Goal: Task Accomplishment & Management: Complete application form

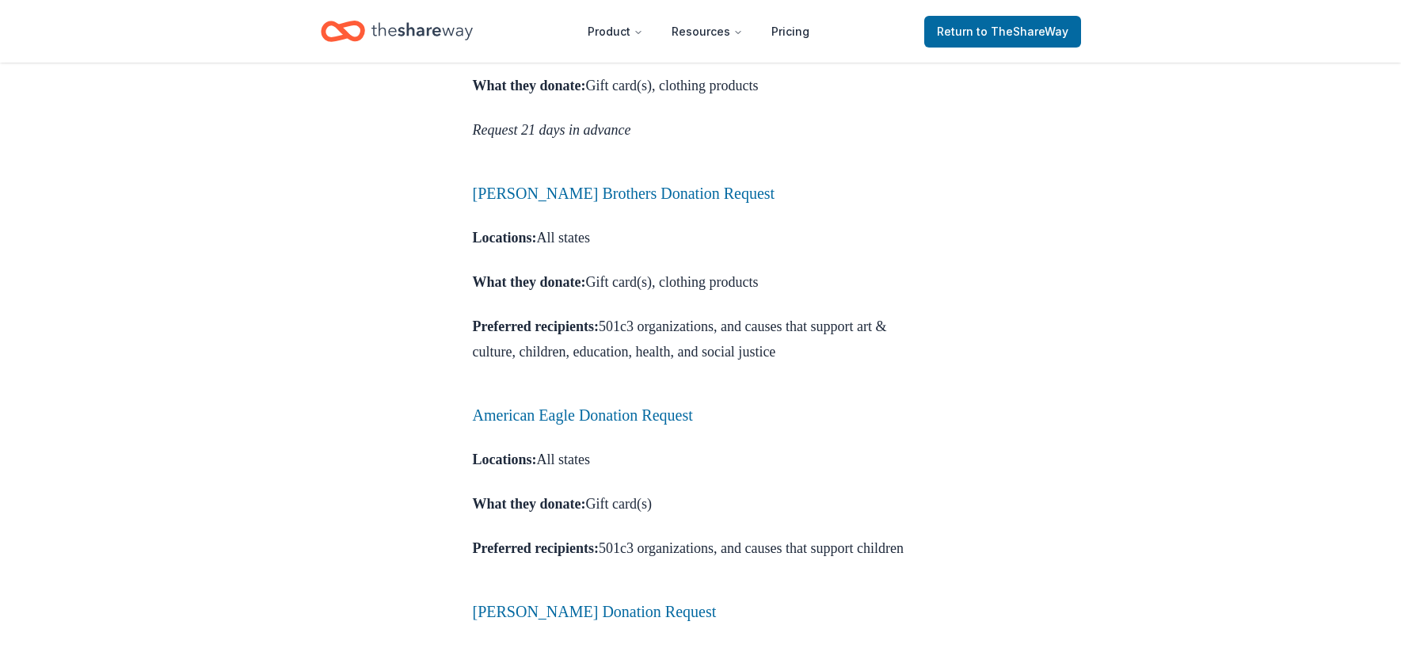
scroll to position [1063, 0]
click at [1017, 32] on span "to TheShareWay" at bounding box center [1022, 31] width 92 height 13
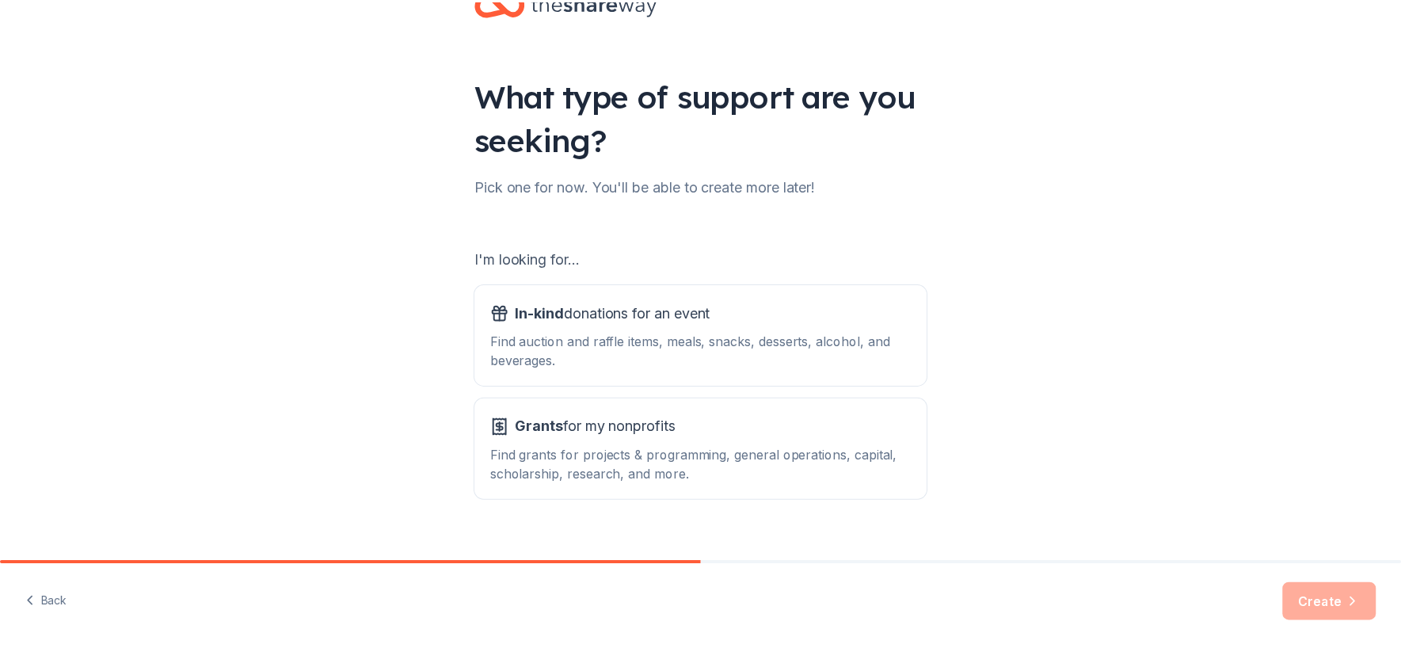
scroll to position [77, 0]
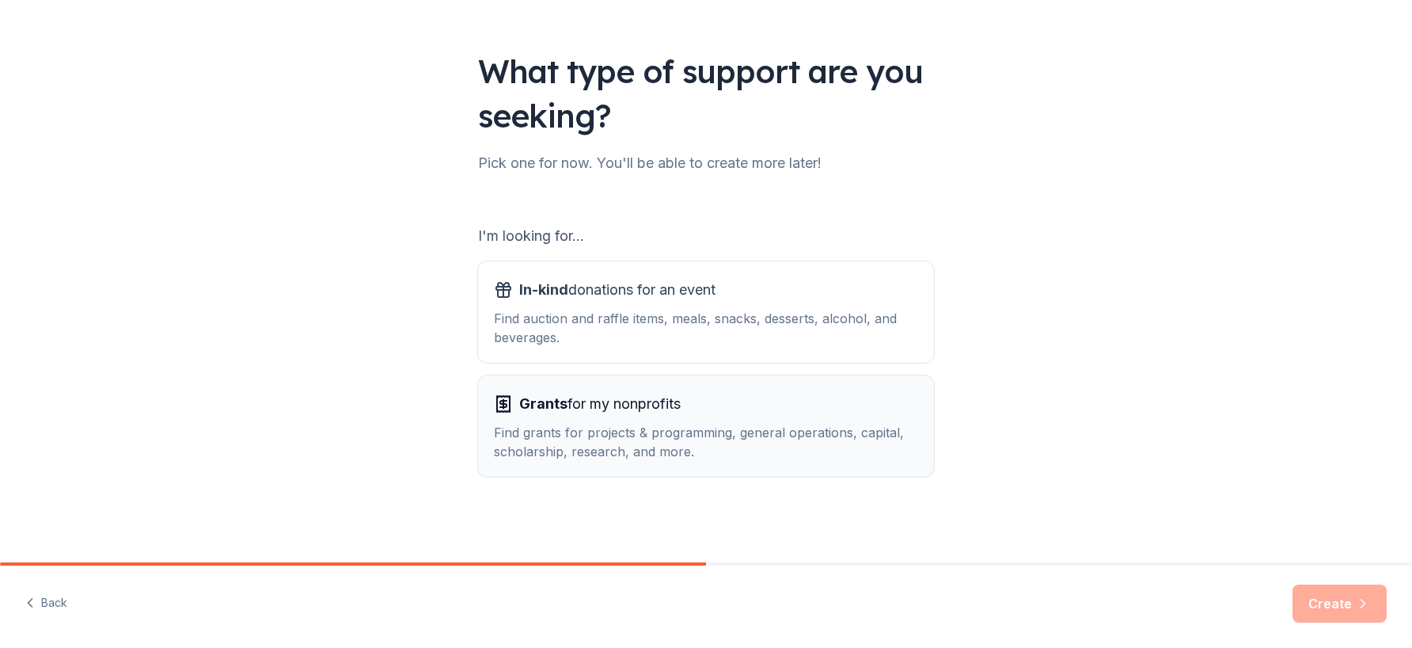
click at [777, 426] on div "Find grants for projects & programming, general operations, capital, scholarshi…" at bounding box center [706, 442] width 424 height 38
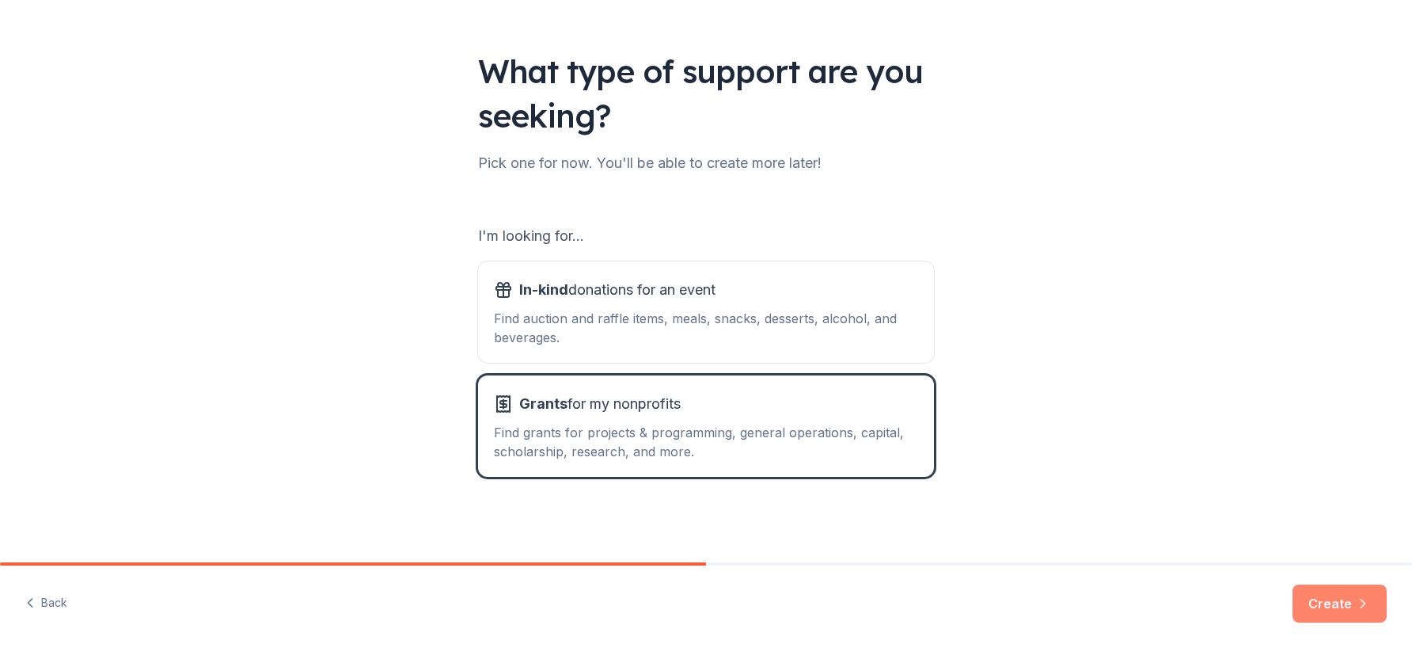
click at [1333, 606] on button "Create" at bounding box center [1340, 603] width 94 height 38
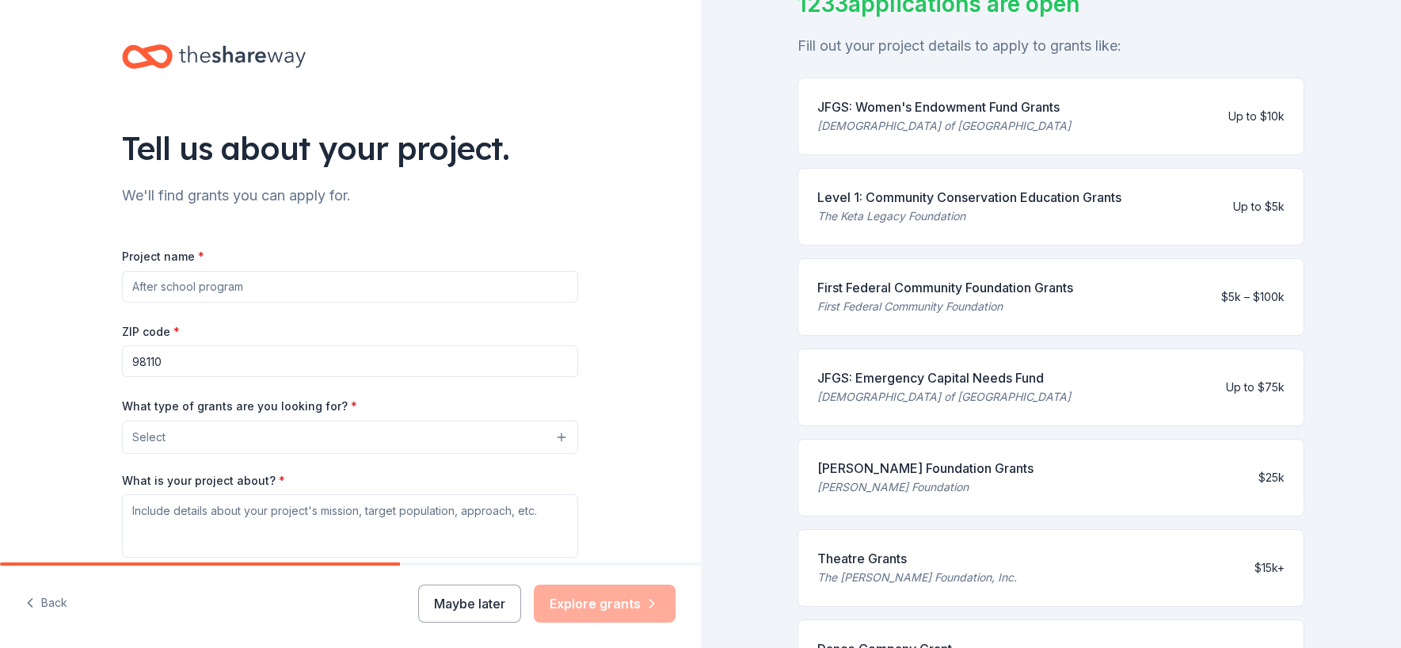
scroll to position [211, 0]
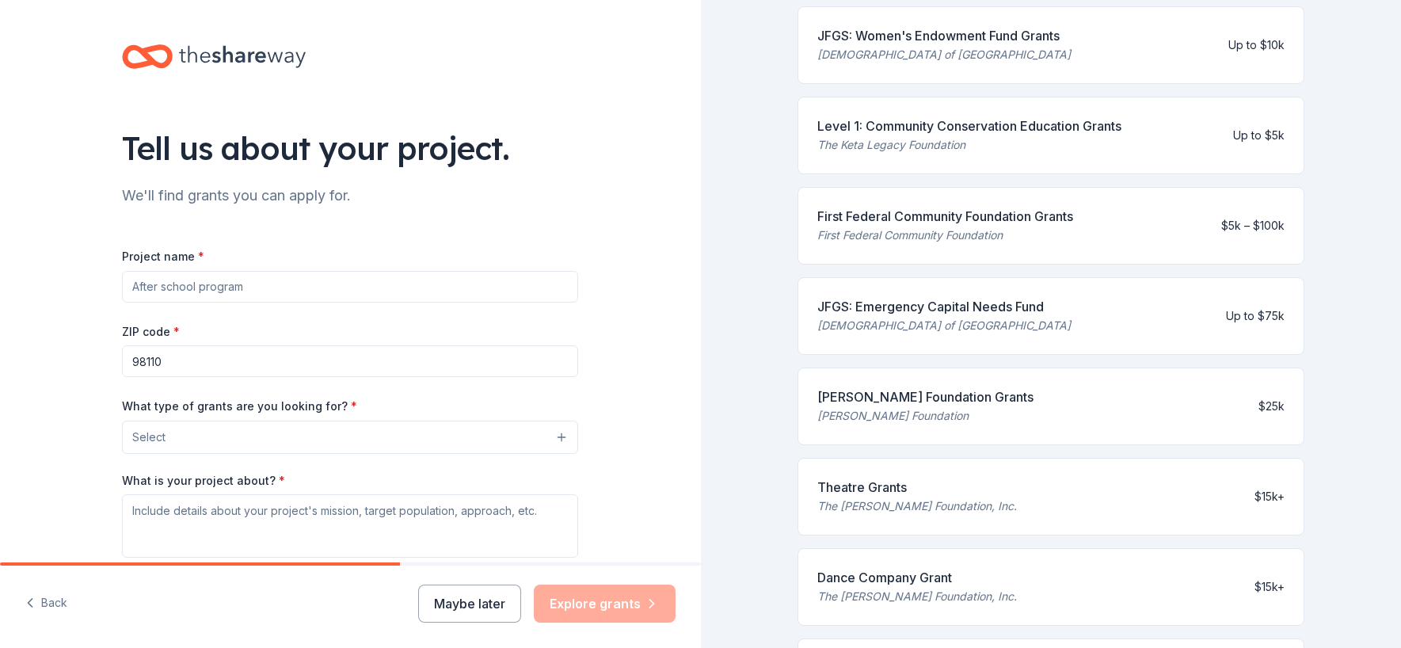
drag, startPoint x: 1093, startPoint y: 217, endPoint x: 824, endPoint y: 207, distance: 268.6
click at [824, 207] on div "First Federal Community Foundation Grants First Federal Community Foundation $5…" at bounding box center [1050, 226] width 507 height 78
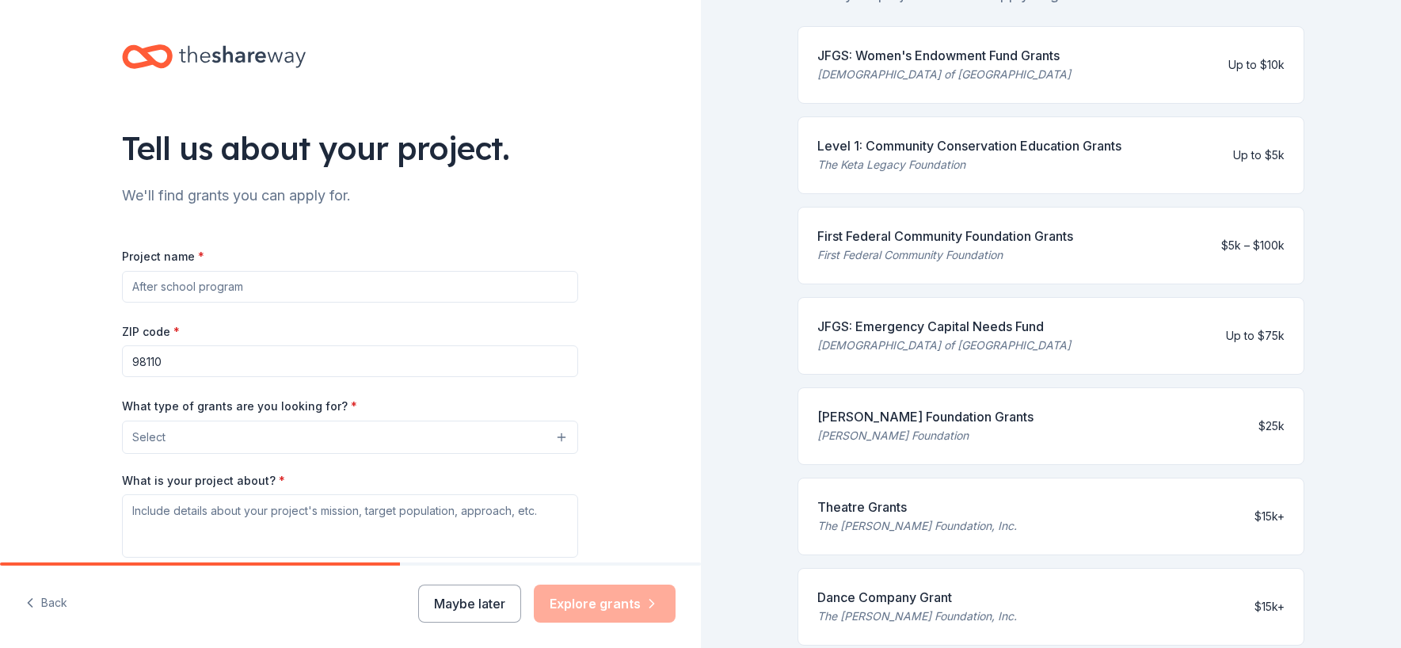
scroll to position [190, 0]
drag, startPoint x: 1069, startPoint y: 55, endPoint x: 835, endPoint y: 58, distance: 233.6
click at [835, 58] on div "JFGS: Women's Endowment Fund Grants [DEMOGRAPHIC_DATA] of Greater Seattle Up to…" at bounding box center [1050, 66] width 507 height 78
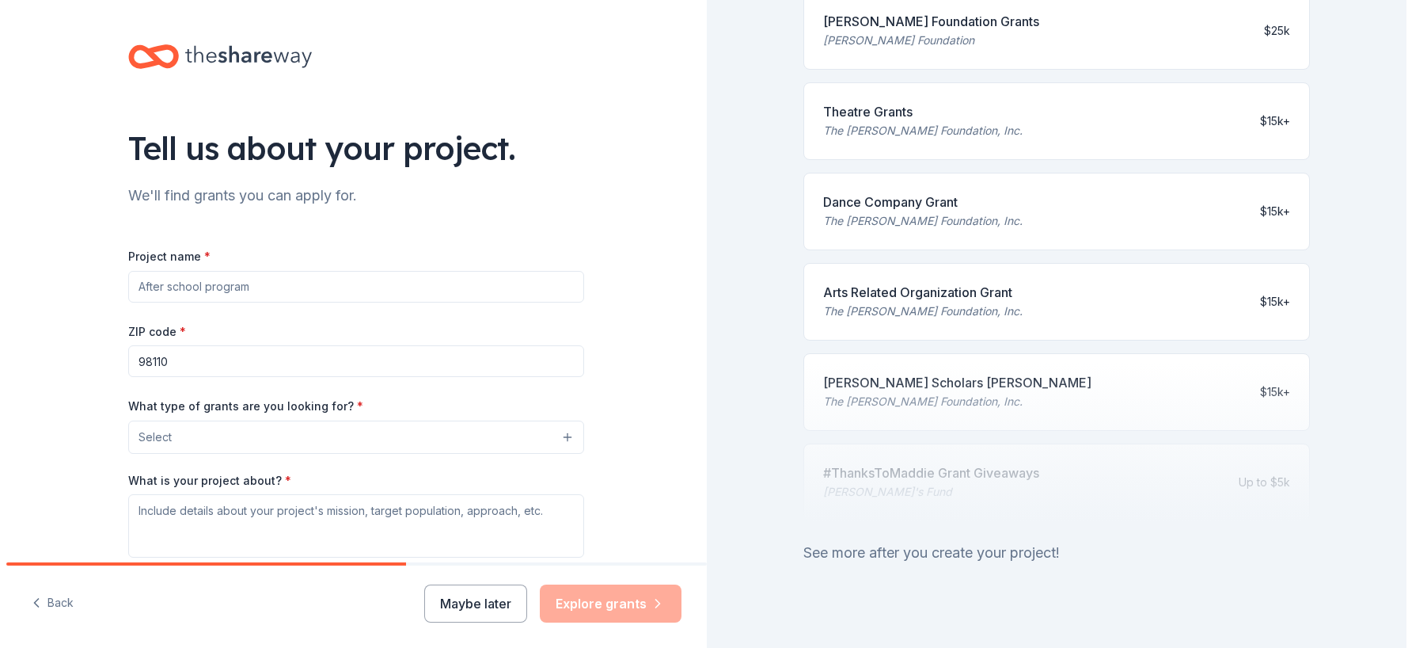
scroll to position [617, 0]
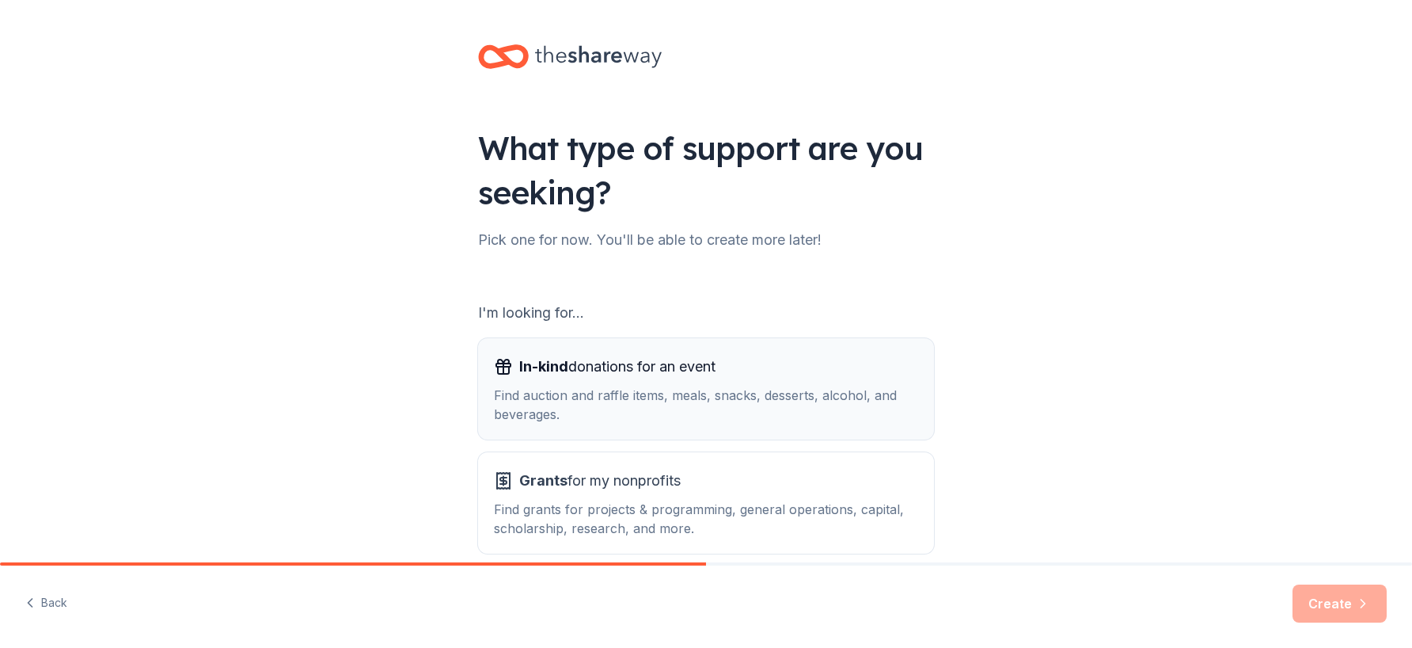
click at [623, 387] on div "Find auction and raffle items, meals, snacks, desserts, alcohol, and beverages." at bounding box center [706, 405] width 424 height 38
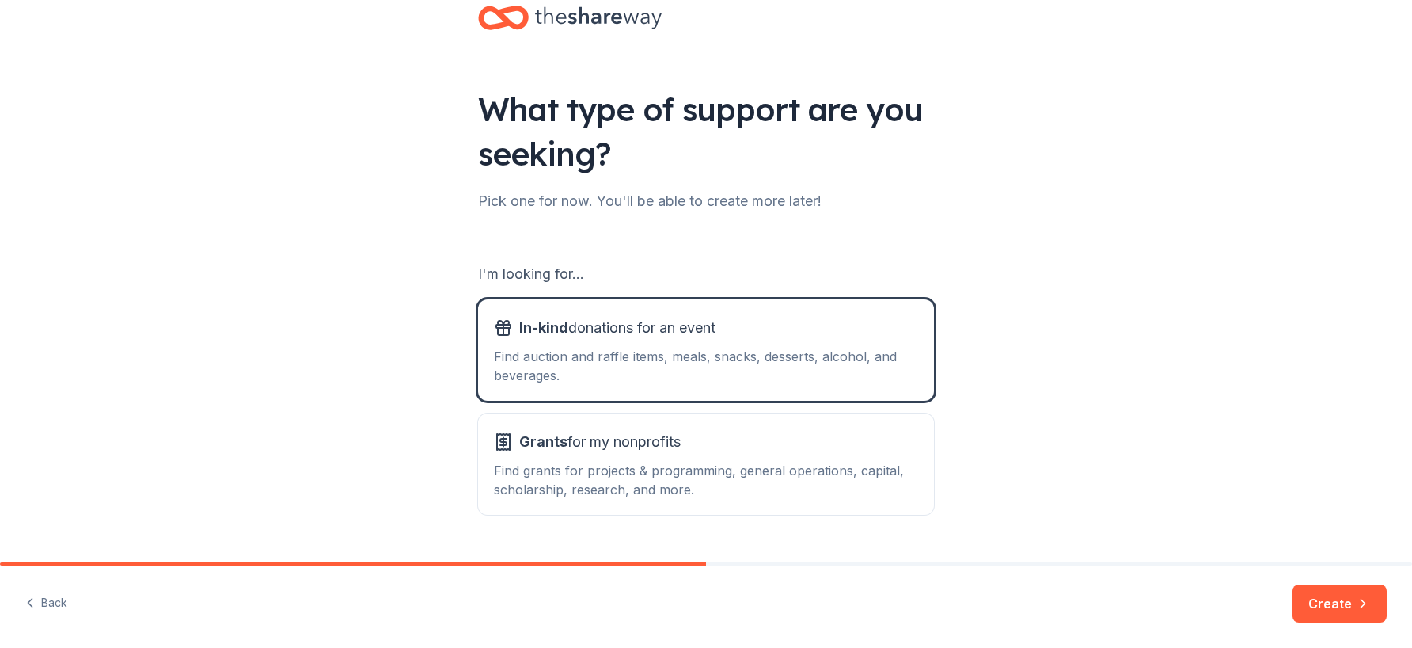
scroll to position [77, 0]
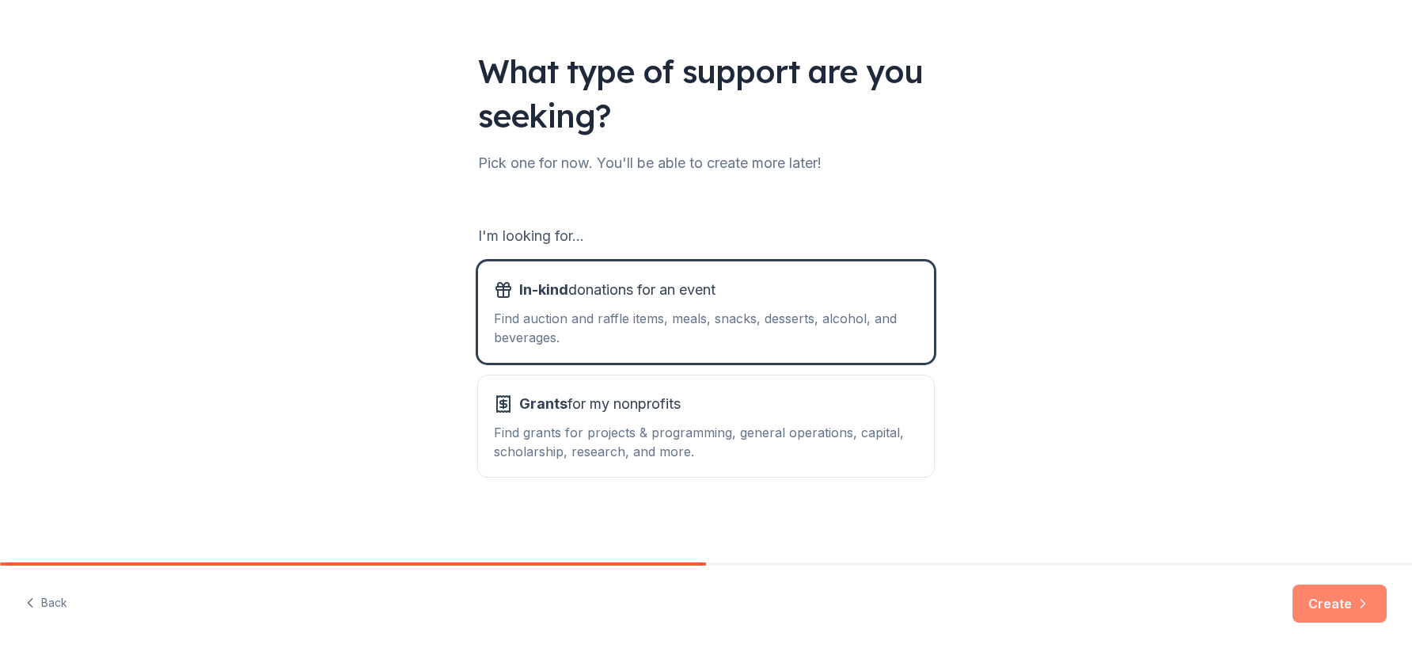
click at [1332, 605] on button "Create" at bounding box center [1340, 603] width 94 height 38
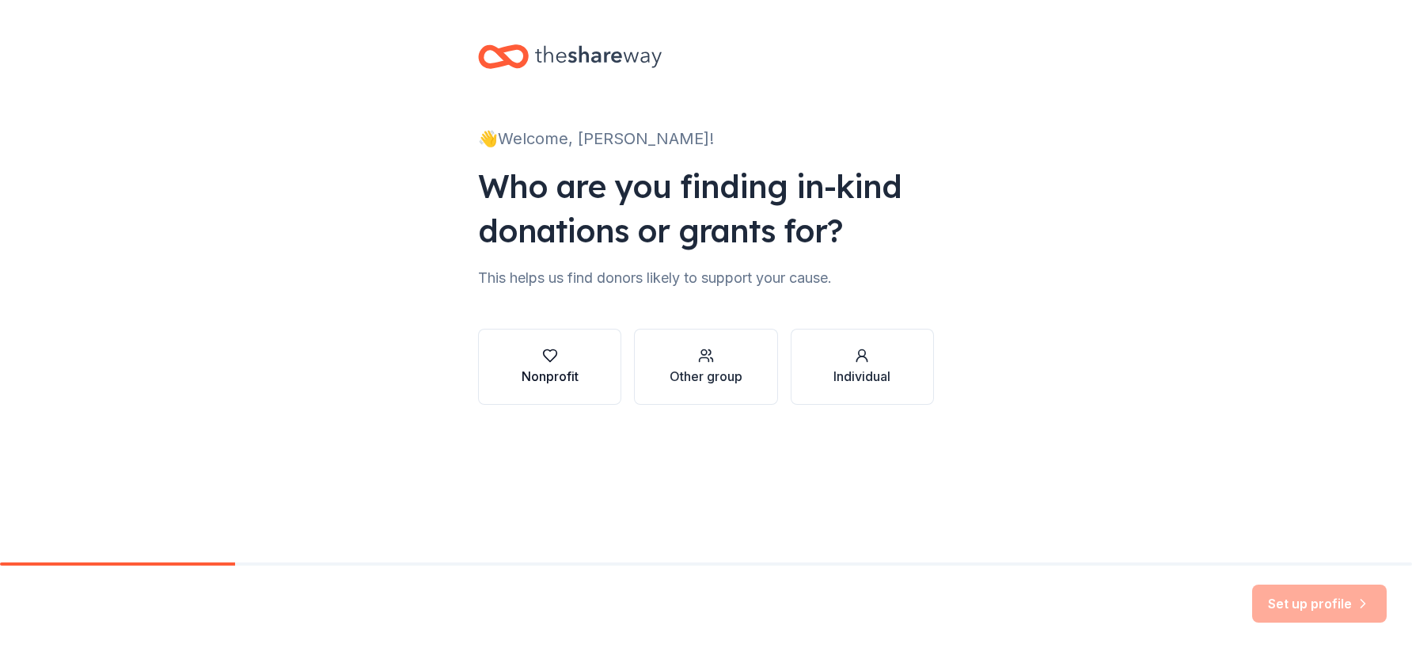
click at [559, 375] on div "Nonprofit" at bounding box center [550, 376] width 57 height 19
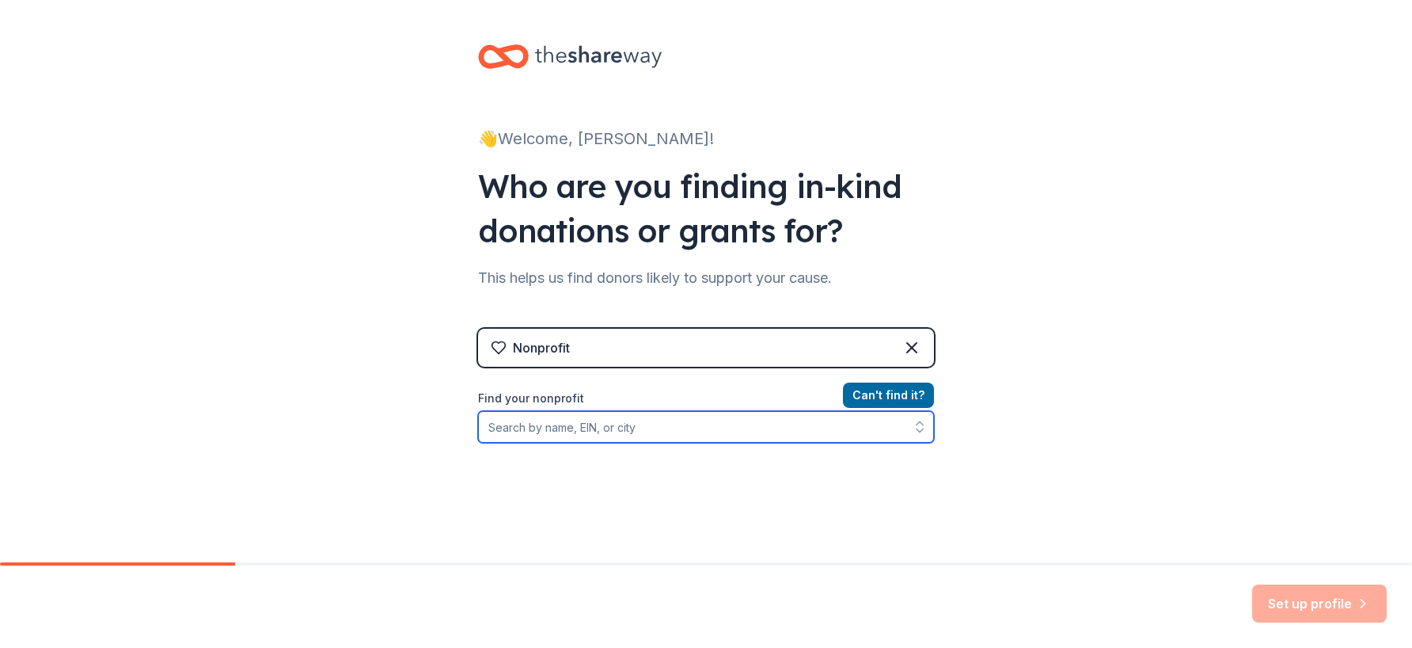
click at [558, 432] on input "Find your nonprofit" at bounding box center [706, 427] width 456 height 32
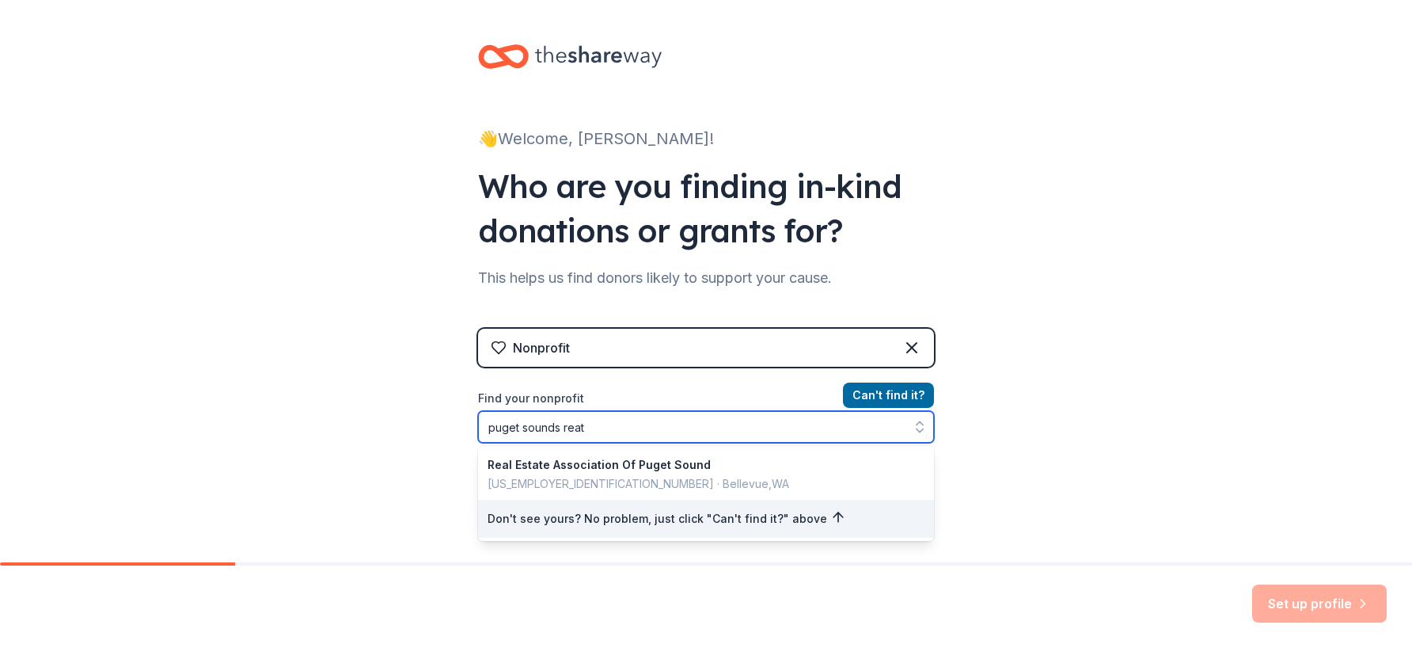
drag, startPoint x: 594, startPoint y: 430, endPoint x: 446, endPoint y: 435, distance: 148.2
click at [446, 435] on div "👋 Welcome, Lindsay! Who are you finding in-kind donations or grants for? This h…" at bounding box center [706, 338] width 1412 height 677
drag, startPoint x: 584, startPoint y: 422, endPoint x: 471, endPoint y: 428, distance: 112.6
click at [478, 428] on input "puget sounds reat" at bounding box center [706, 427] width 456 height 32
type input "Puget Sound Restoration Fund"
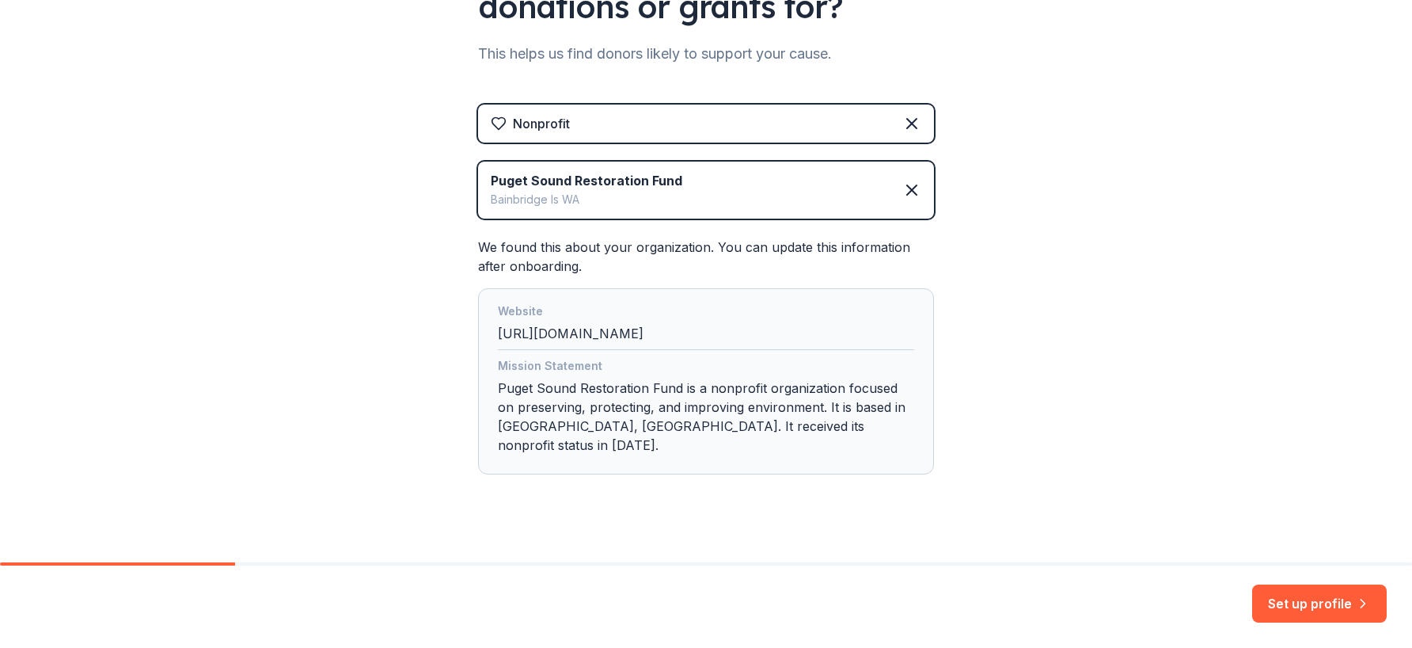
scroll to position [225, 0]
click at [803, 406] on div "Mission Statement Puget Sound Restoration Fund is a nonprofit organization focu…" at bounding box center [706, 407] width 416 height 105
click at [851, 417] on div "Mission Statement Puget Sound Restoration Fund is a nonprofit organization focu…" at bounding box center [706, 407] width 416 height 105
click at [1302, 604] on button "Set up profile" at bounding box center [1320, 603] width 135 height 38
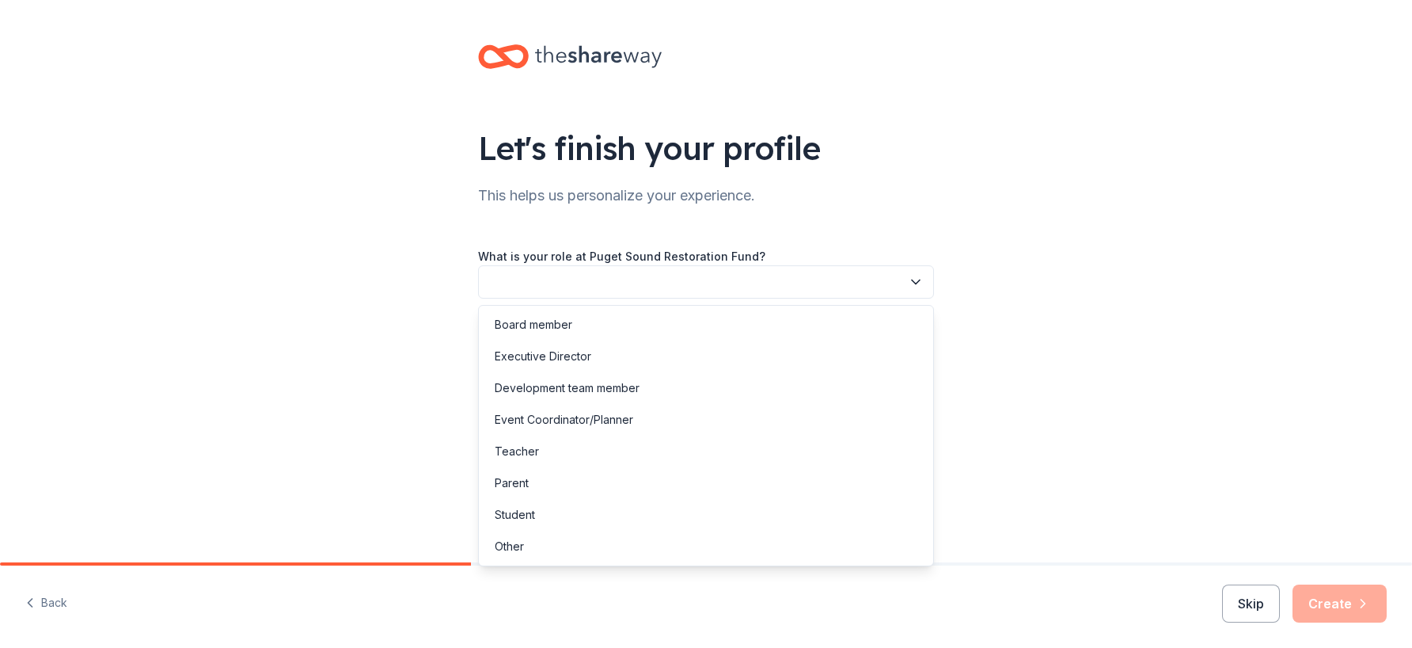
click at [667, 277] on button "button" at bounding box center [706, 281] width 456 height 33
click at [586, 418] on div "Event Coordinator/Planner" at bounding box center [564, 419] width 139 height 19
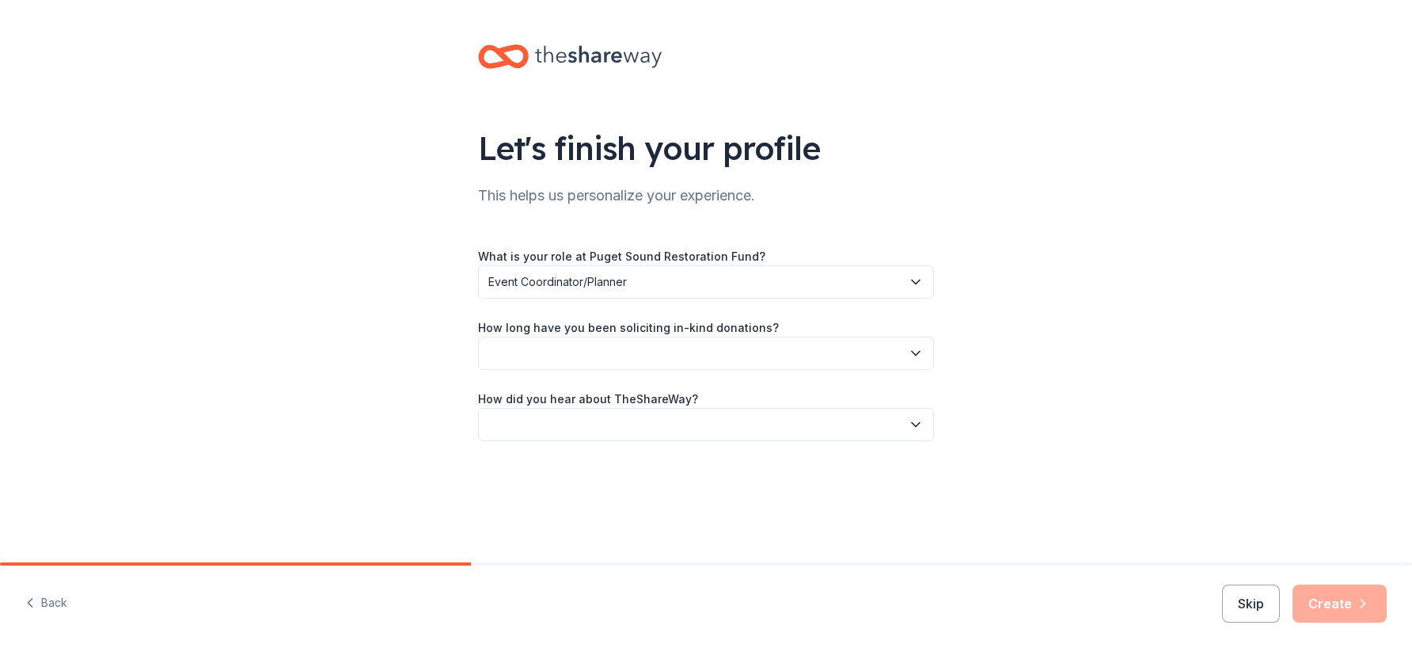
click at [745, 352] on button "button" at bounding box center [706, 352] width 456 height 33
click at [593, 389] on div "This is my first time!" at bounding box center [545, 395] width 101 height 19
click at [582, 414] on button "button" at bounding box center [706, 424] width 456 height 33
click at [580, 491] on div "Online search" at bounding box center [706, 499] width 448 height 32
click at [1324, 601] on button "Create" at bounding box center [1340, 603] width 94 height 38
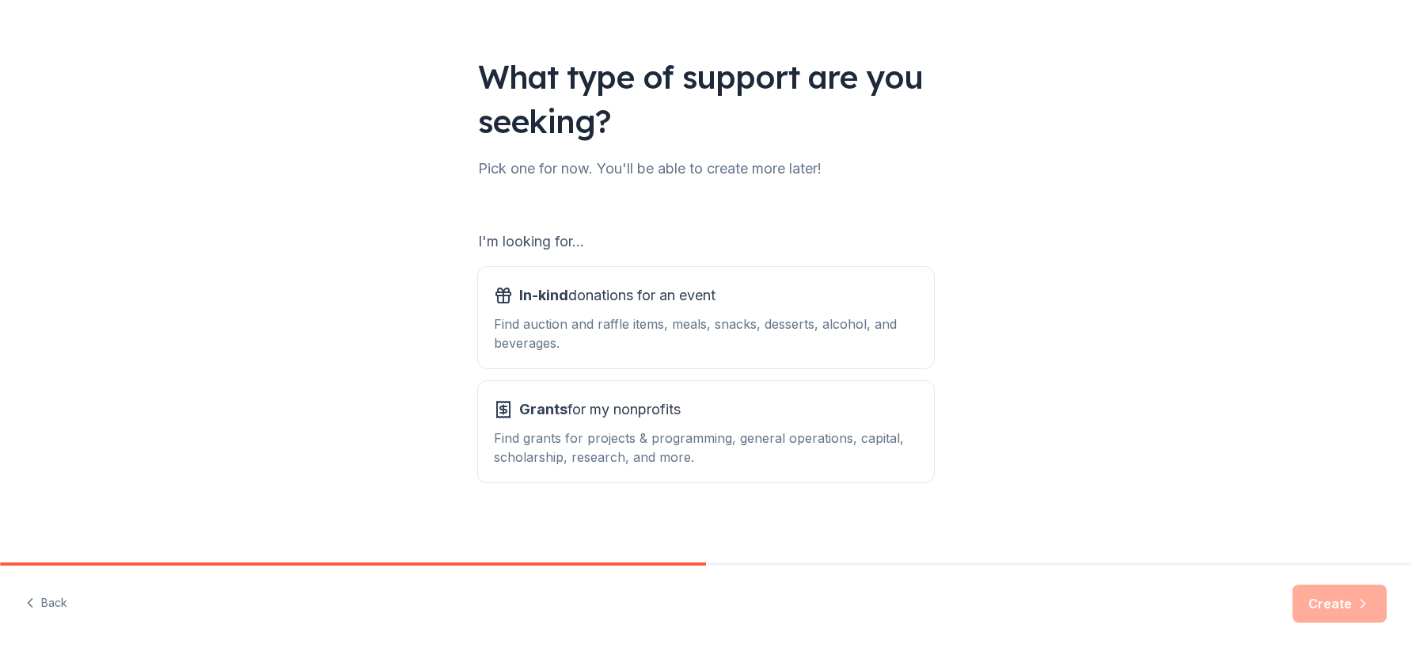
scroll to position [77, 0]
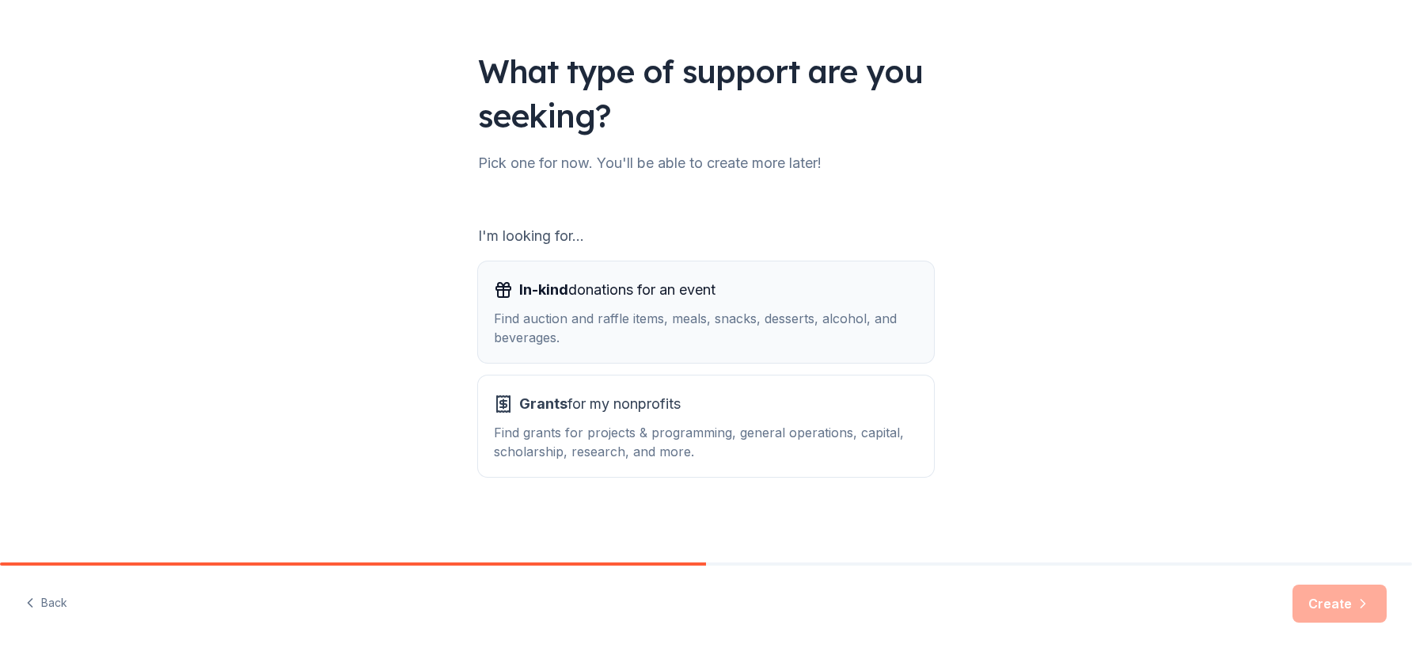
click at [630, 311] on div "Find auction and raffle items, meals, snacks, desserts, alcohol, and beverages." at bounding box center [706, 328] width 424 height 38
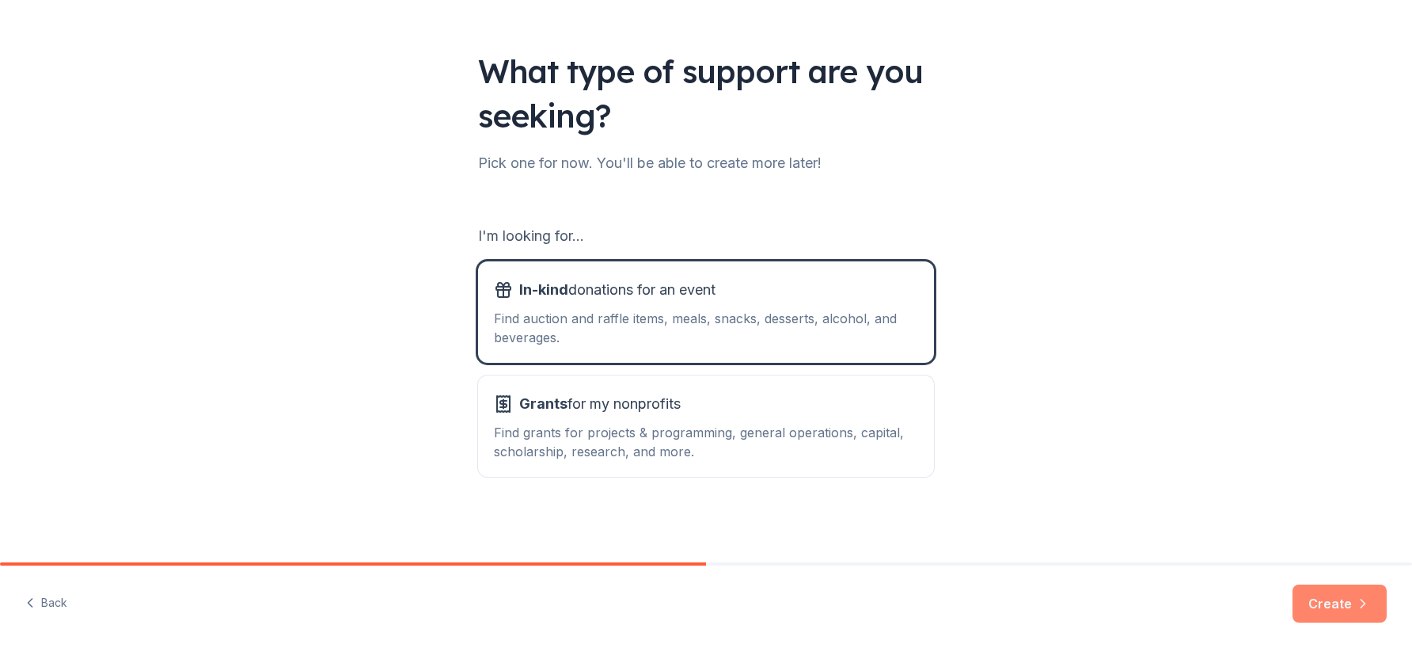
click at [1324, 596] on button "Create" at bounding box center [1340, 603] width 94 height 38
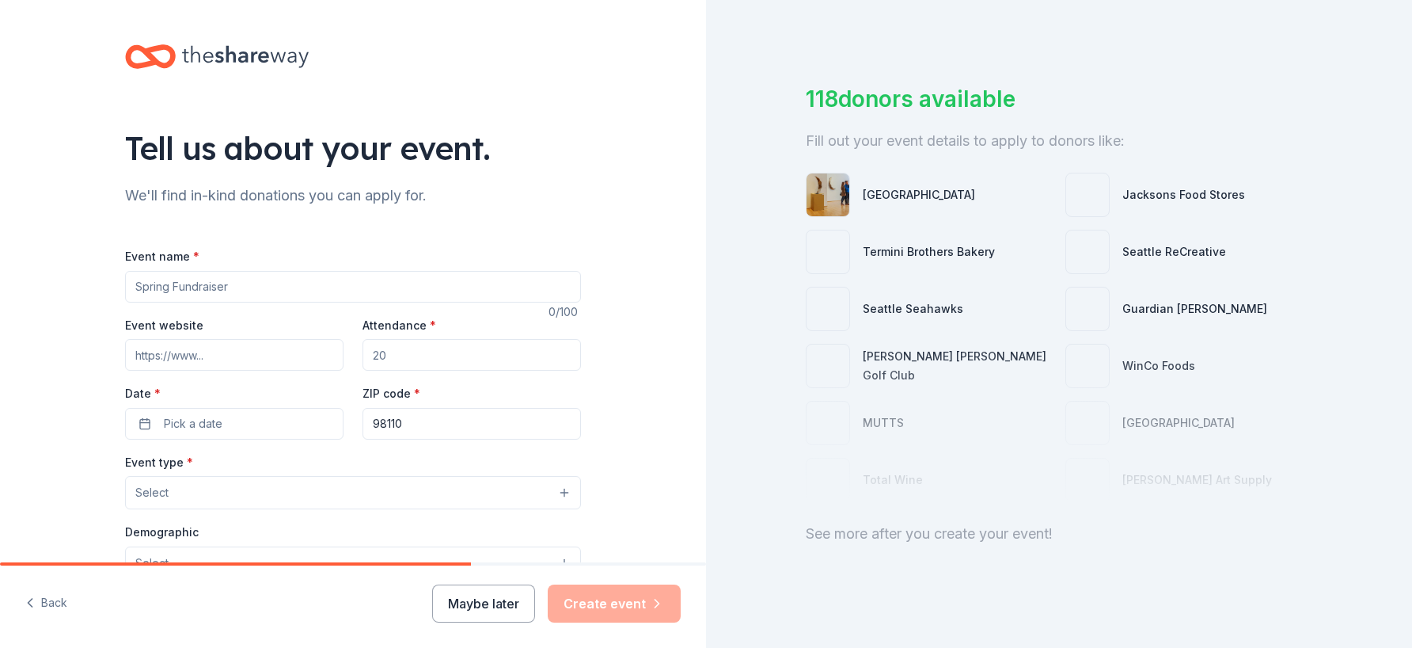
scroll to position [56, 0]
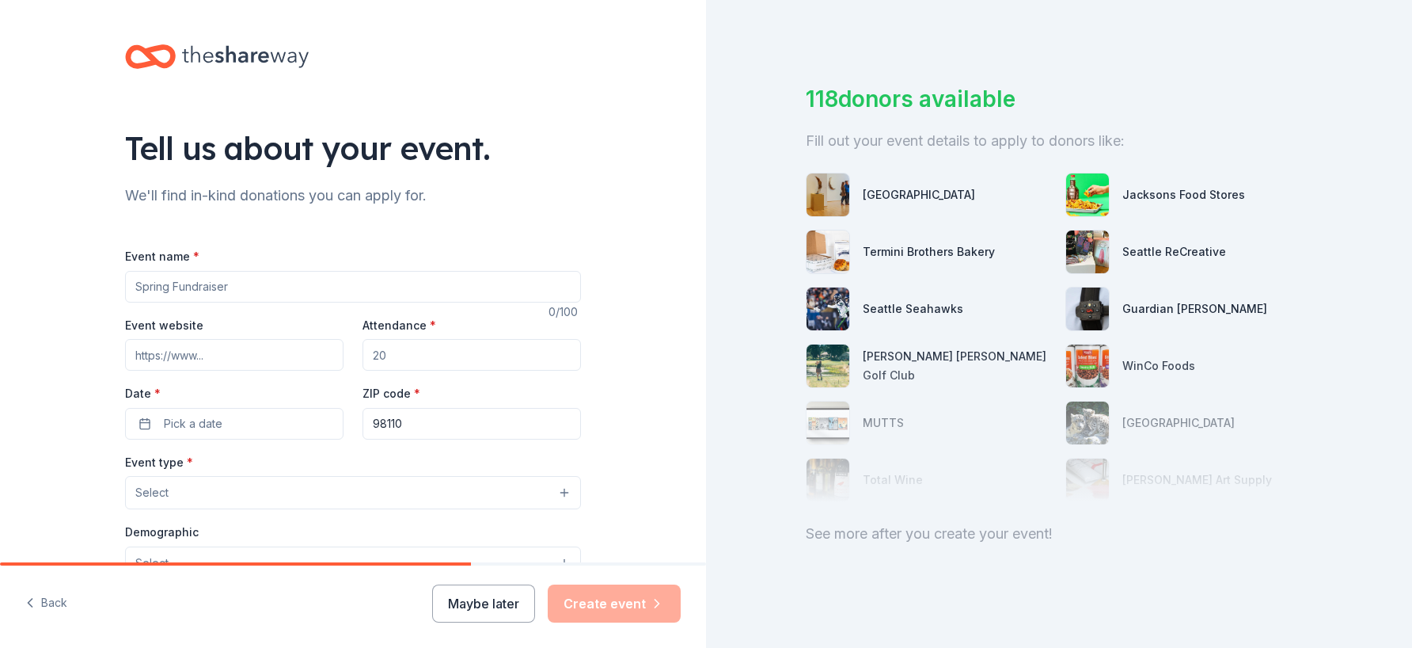
click at [259, 288] on input "Event name *" at bounding box center [353, 287] width 456 height 32
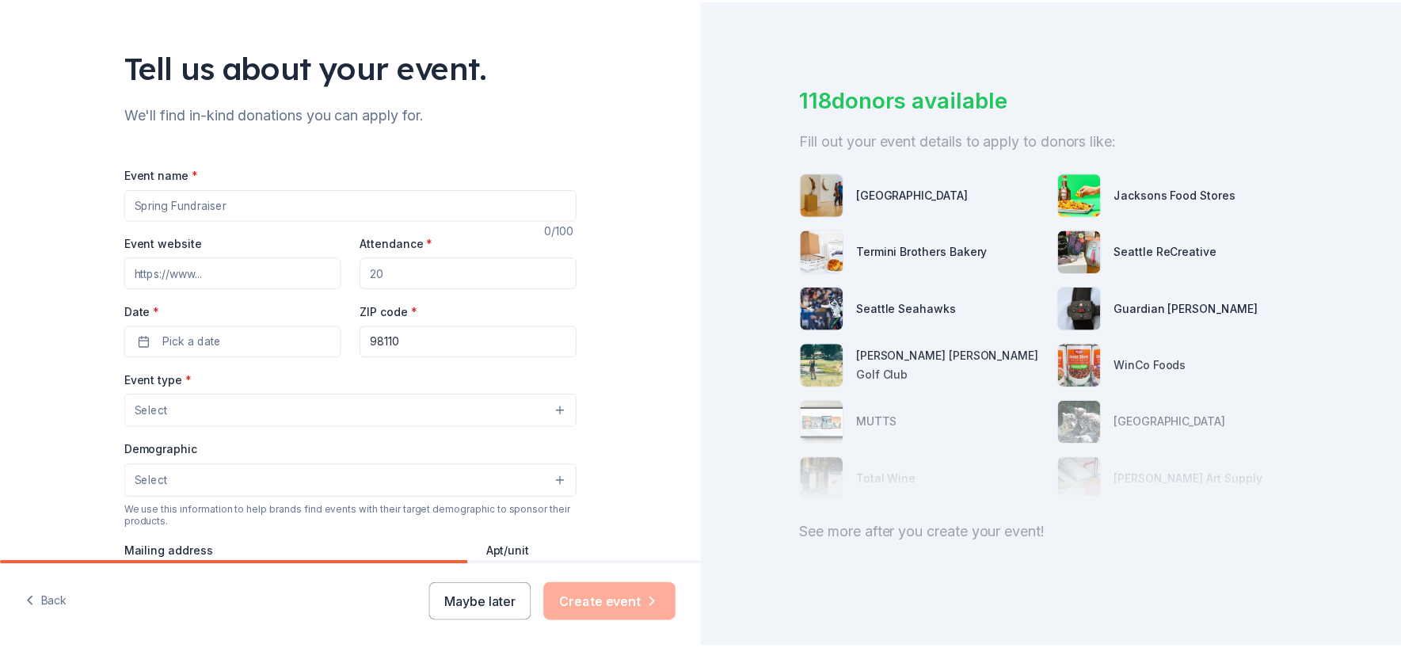
scroll to position [86, 0]
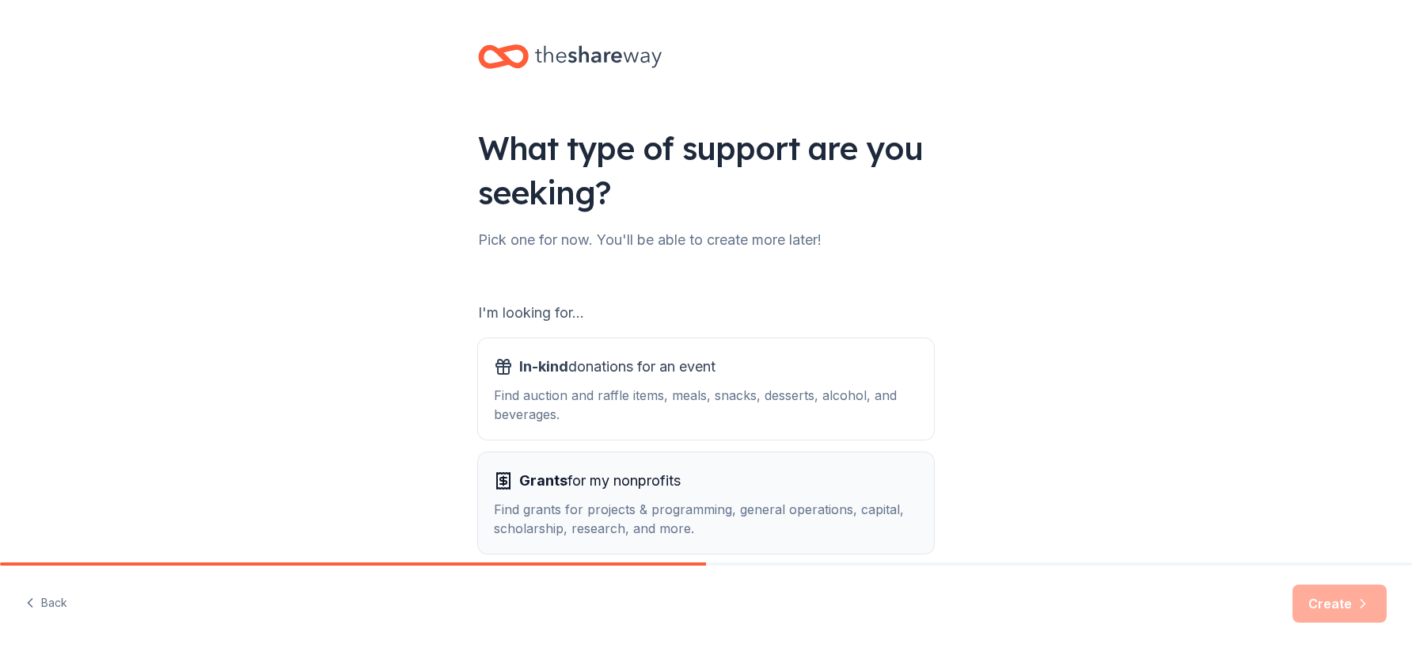
click at [662, 475] on span "Grants for my nonprofits" at bounding box center [600, 480] width 162 height 25
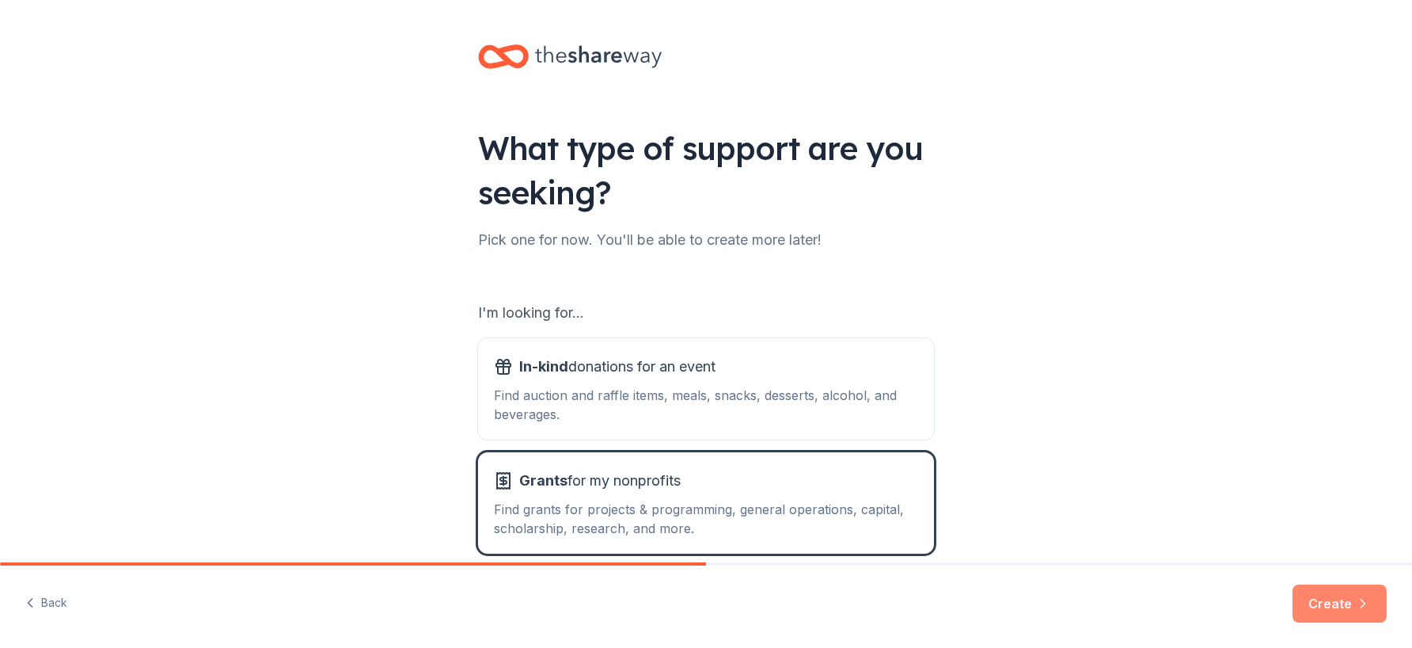
click at [1332, 595] on button "Create" at bounding box center [1340, 603] width 94 height 38
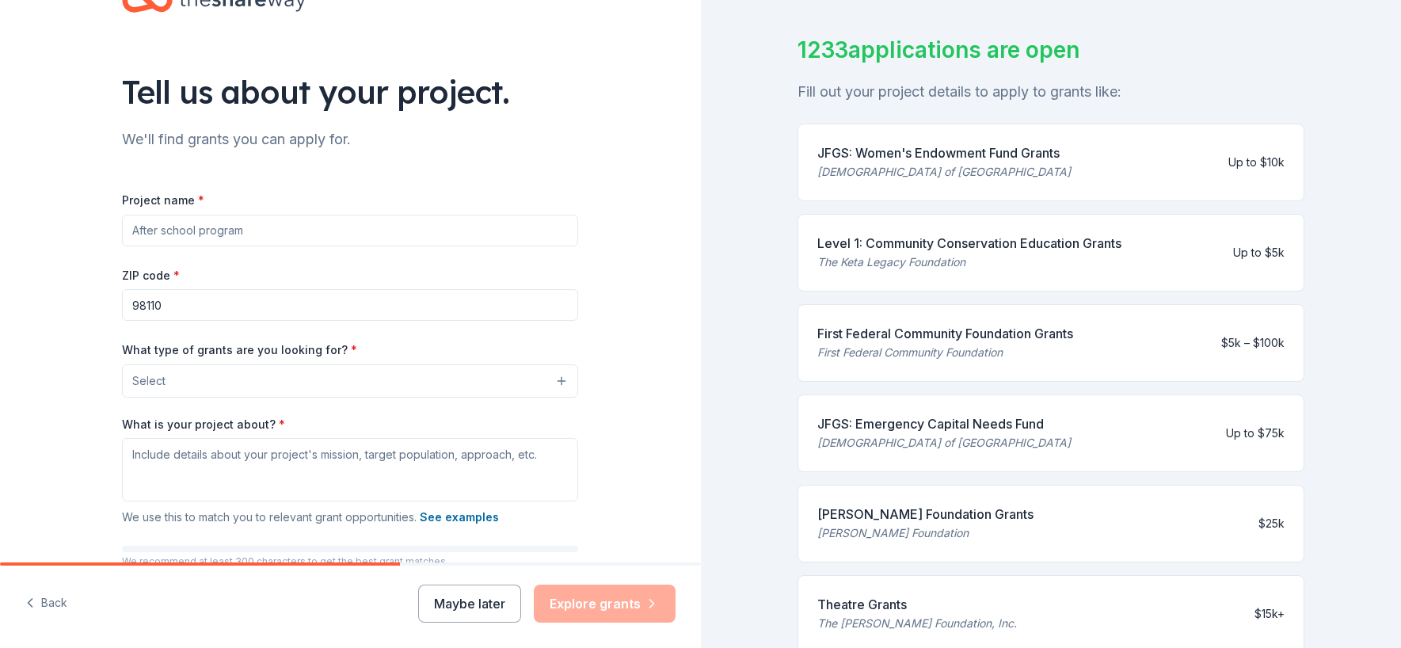
scroll to position [103, 0]
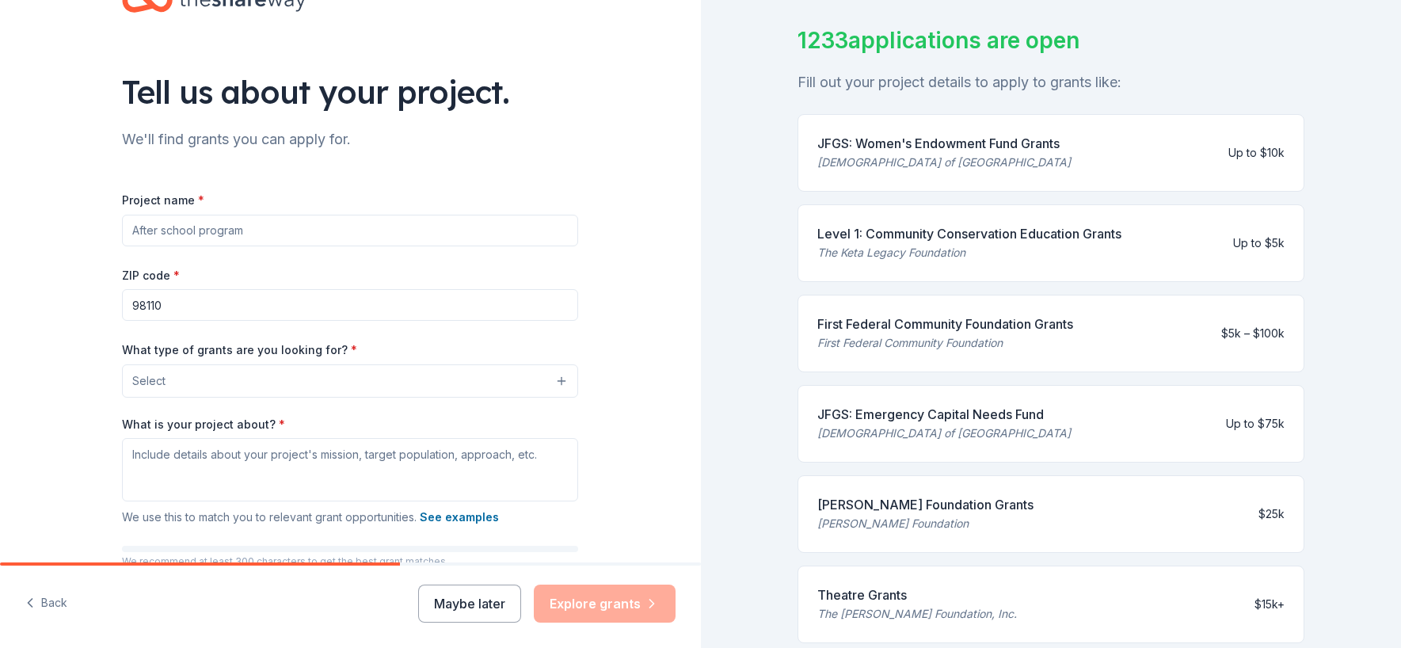
drag, startPoint x: 1126, startPoint y: 235, endPoint x: 854, endPoint y: 233, distance: 271.6
click at [854, 233] on div "Level 1: Community Conservation Education Grants The Keta Legacy Foundation Up …" at bounding box center [1050, 243] width 507 height 78
click at [916, 233] on div "Level 1: Community Conservation Education Grants" at bounding box center [969, 233] width 304 height 19
